Goal: Obtain resource: Obtain resource

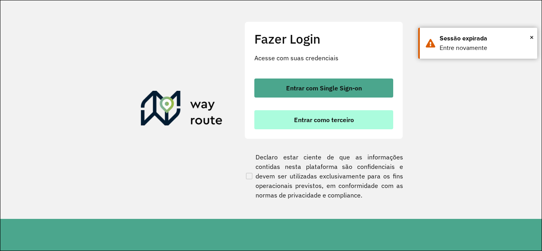
click at [343, 118] on span "Entrar como terceiro" at bounding box center [324, 120] width 60 height 6
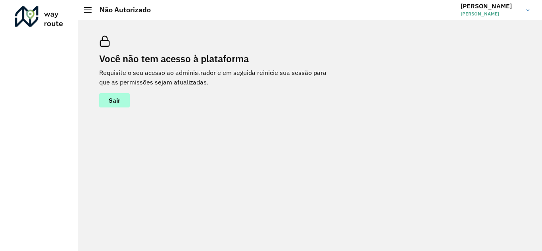
click at [110, 102] on span "Sair" at bounding box center [115, 100] width 12 height 6
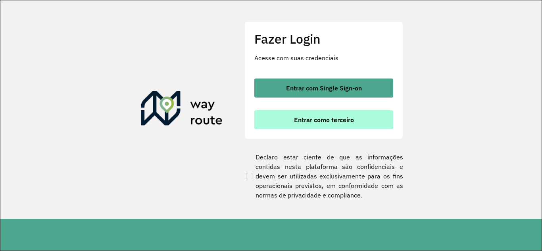
click at [337, 127] on button "Entrar como terceiro" at bounding box center [323, 119] width 139 height 19
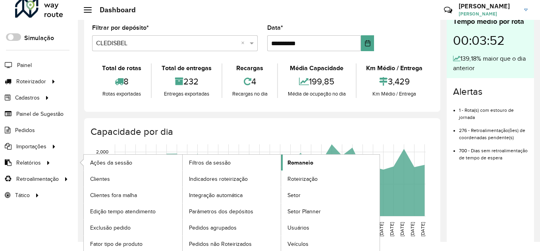
scroll to position [11, 0]
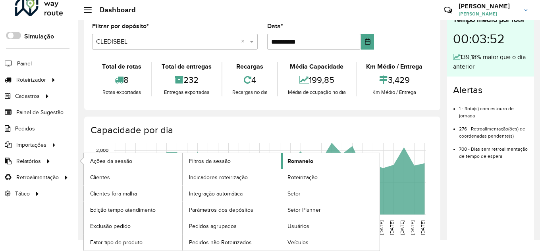
click at [300, 163] on span "Romaneio" at bounding box center [300, 161] width 26 height 8
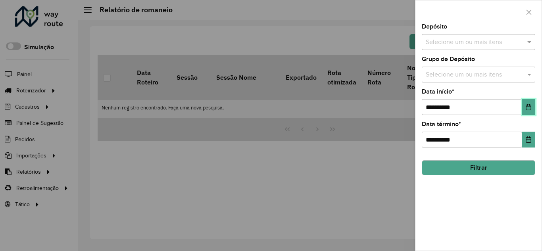
click at [531, 109] on icon "Choose Date" at bounding box center [528, 107] width 5 height 6
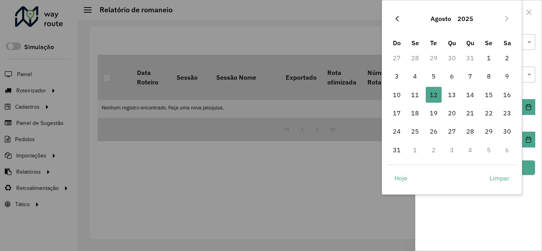
click at [399, 17] on icon "Previous Month" at bounding box center [397, 18] width 6 height 6
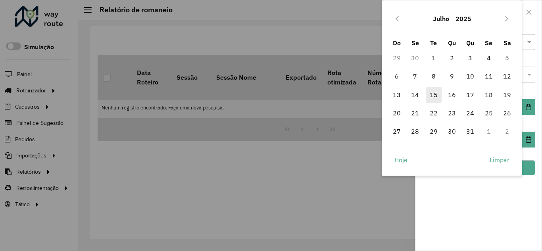
click at [440, 95] on span "15" at bounding box center [434, 95] width 16 height 16
type input "**********"
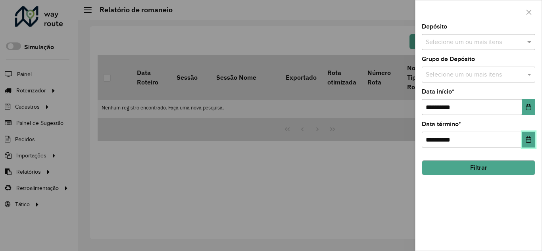
click at [531, 139] on icon "Choose Date" at bounding box center [528, 139] width 5 height 6
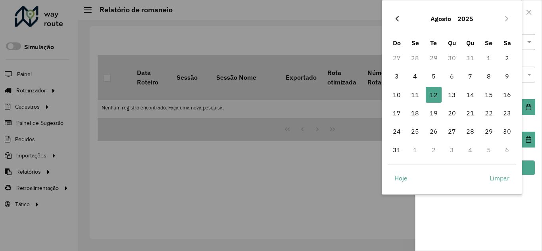
click at [399, 21] on icon "Previous Month" at bounding box center [397, 18] width 6 height 6
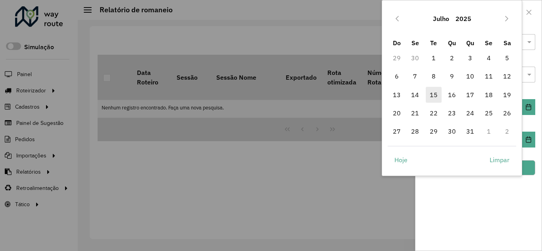
click at [433, 91] on span "15" at bounding box center [434, 95] width 16 height 16
type input "**********"
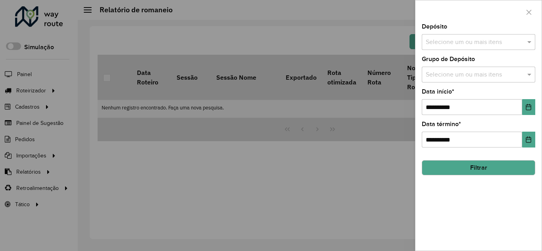
click at [466, 46] on input "text" at bounding box center [475, 43] width 102 height 10
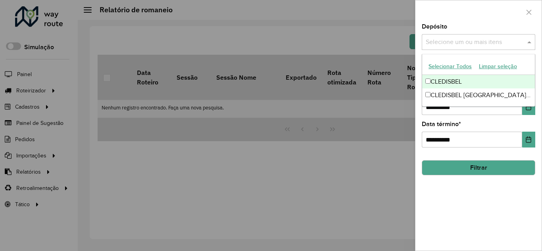
click at [461, 84] on div "CLEDISBEL" at bounding box center [478, 81] width 113 height 13
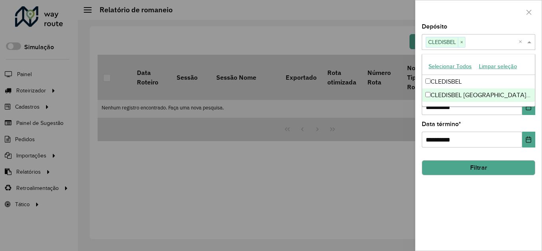
click at [475, 218] on div "**********" at bounding box center [478, 137] width 126 height 227
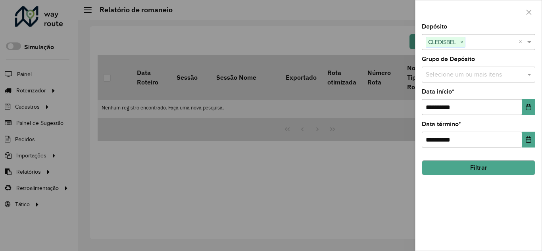
click at [485, 165] on button "Filtrar" at bounding box center [478, 167] width 113 height 15
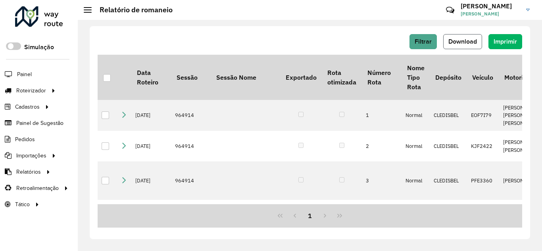
click at [470, 40] on span "Download" at bounding box center [462, 41] width 29 height 7
